Goal: Find specific page/section: Find specific page/section

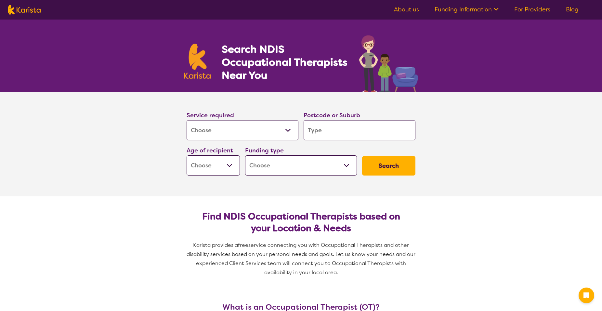
select select "[MEDICAL_DATA]"
type input "r"
type input "ry"
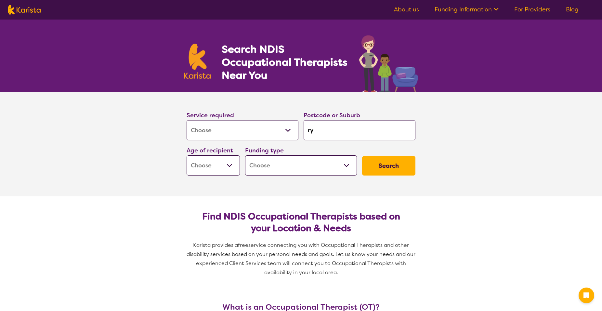
type input "ry"
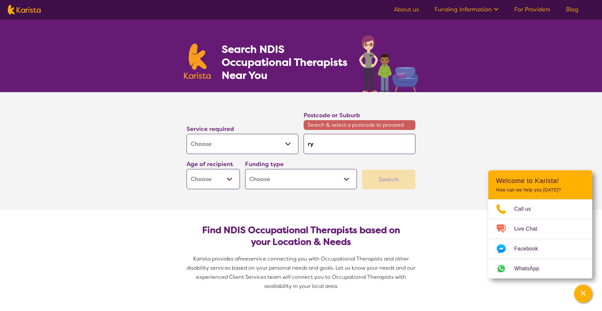
type input "ryd"
type input "ryde"
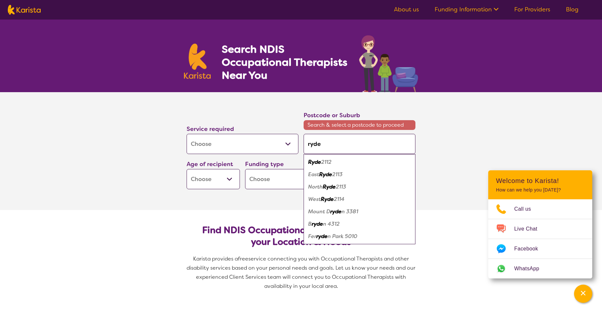
click at [324, 161] on em "2112" at bounding box center [326, 161] width 10 height 7
type input "2112"
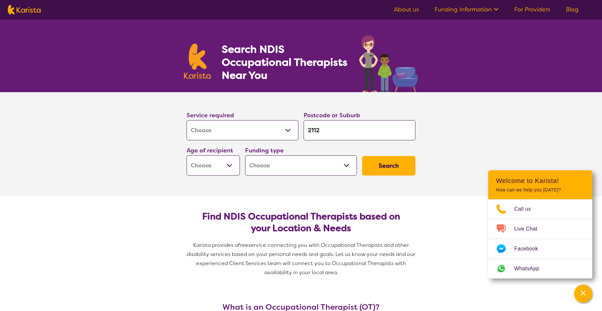
click at [187, 155] on select "Early Childhood - 0 to 9 Child - 10 to 11 Adolescent - 12 to 17 Adult - 18 to 6…" at bounding box center [213, 165] width 53 height 20
click at [245, 155] on select "Home Care Package (HCP) National Disability Insurance Scheme (NDIS) I don't know" at bounding box center [301, 165] width 112 height 20
click at [460, 193] on section "Service required Allied Health Assistant Assessment ([MEDICAL_DATA] or [MEDICAL…" at bounding box center [301, 144] width 602 height 104
